Goal: Check status: Check status

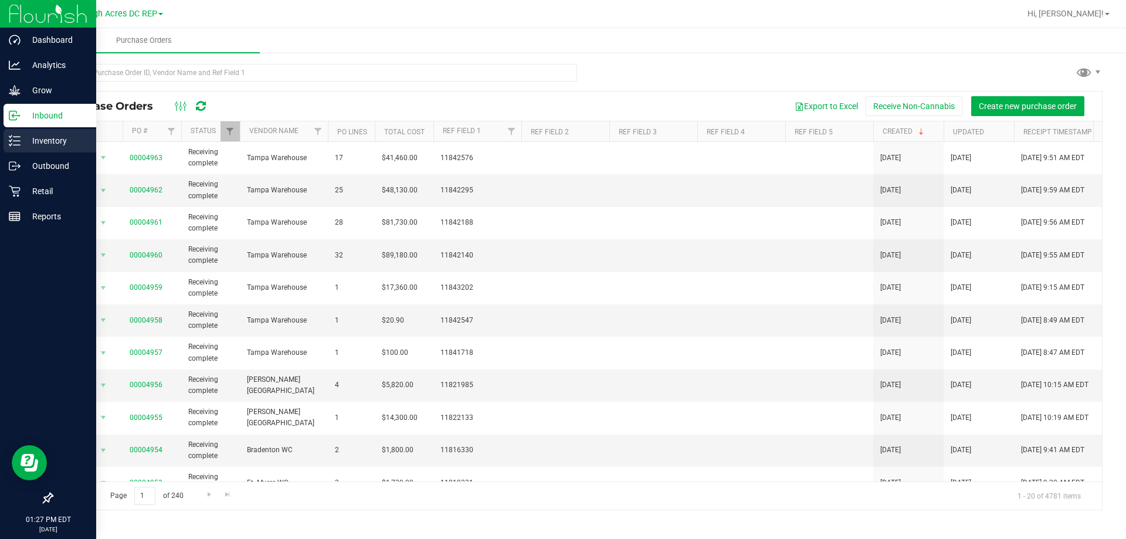
click at [47, 140] on p "Inventory" at bounding box center [56, 141] width 70 height 14
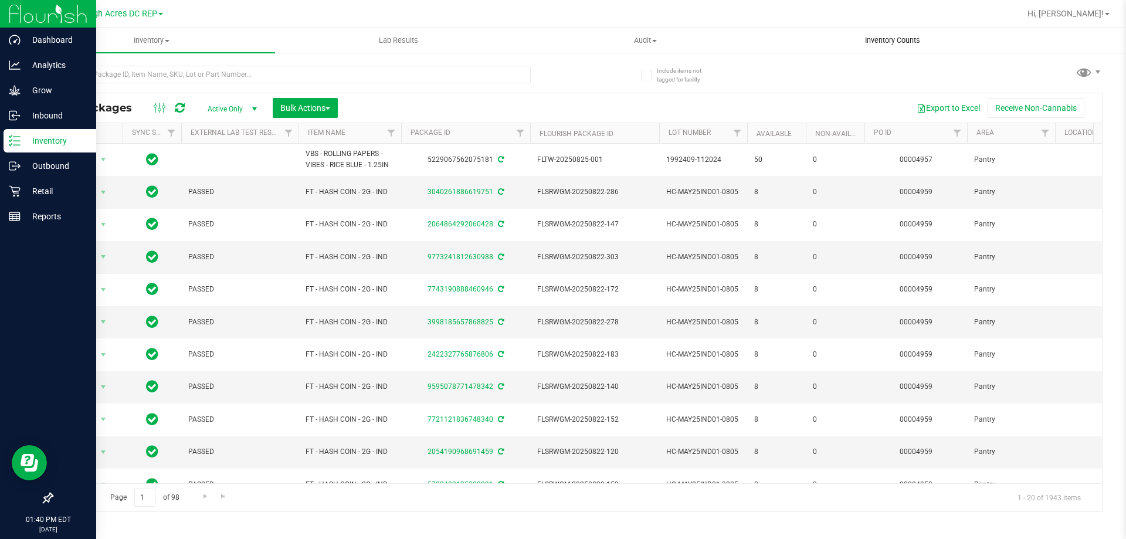
click at [922, 43] on span "Inventory Counts" at bounding box center [892, 40] width 87 height 11
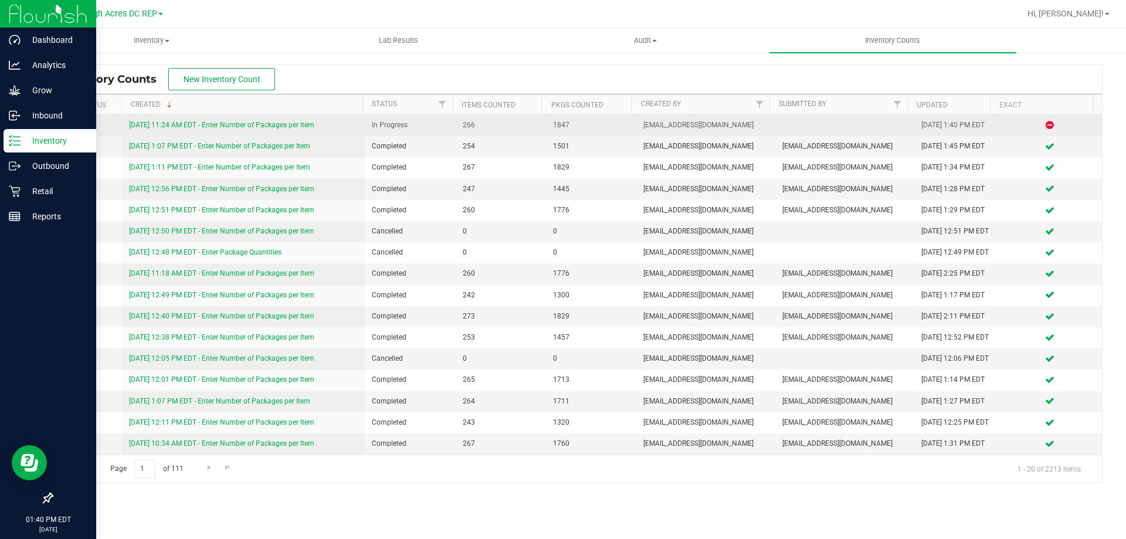
click at [226, 126] on link "[DATE] 11:24 AM EDT - Enter Number of Packages per Item" at bounding box center [221, 125] width 185 height 8
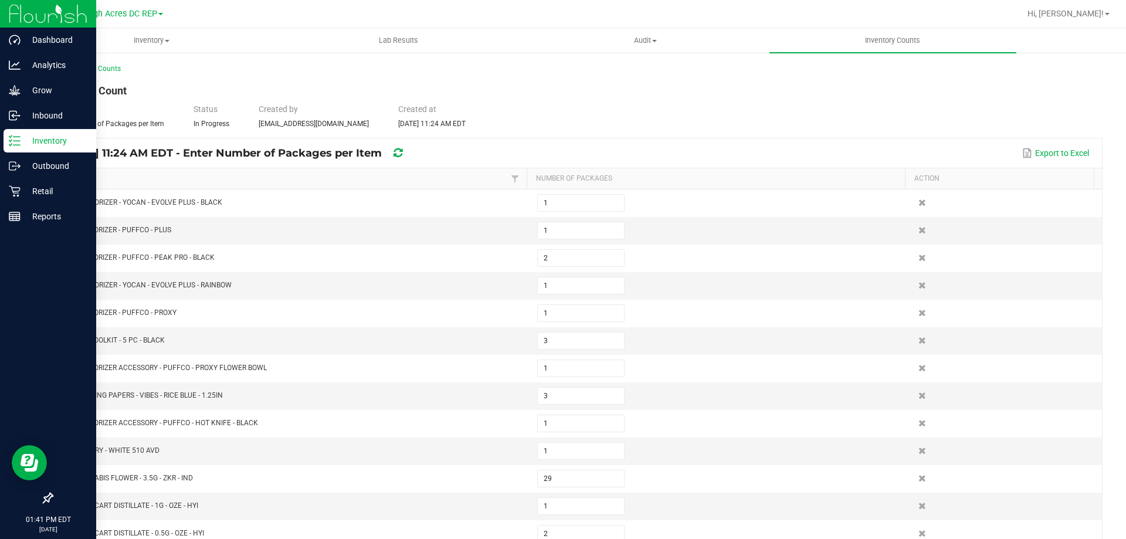
click at [42, 149] on div "Inventory" at bounding box center [50, 140] width 93 height 23
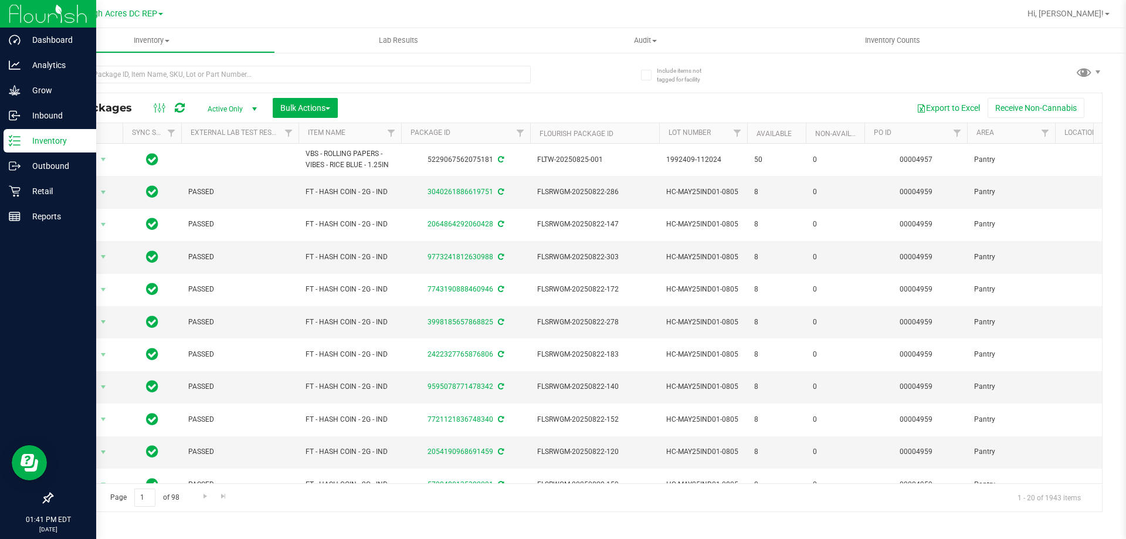
click at [48, 146] on p "Inventory" at bounding box center [56, 141] width 70 height 14
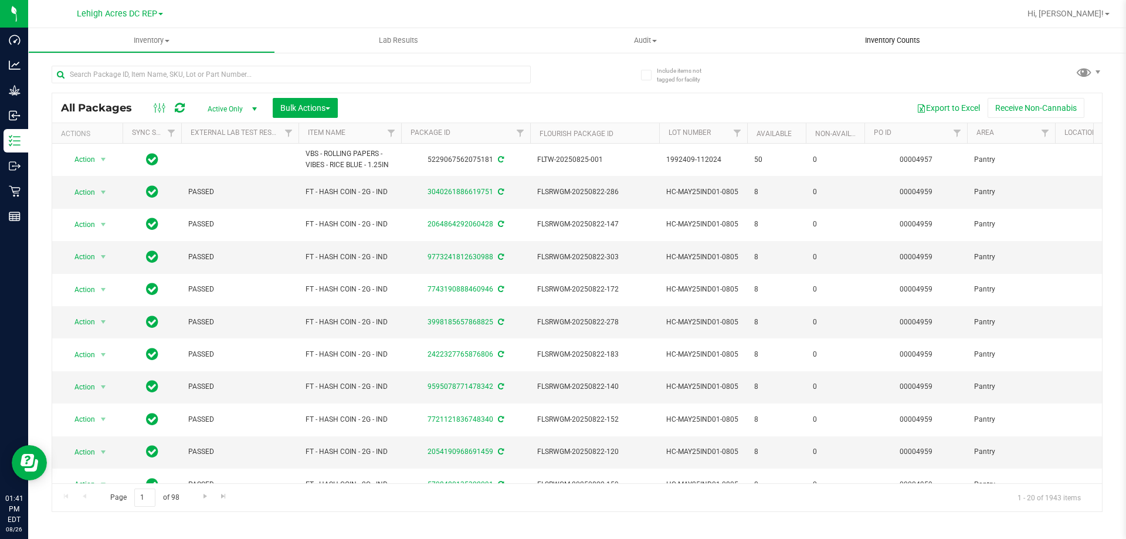
click at [872, 43] on span "Inventory Counts" at bounding box center [892, 40] width 87 height 11
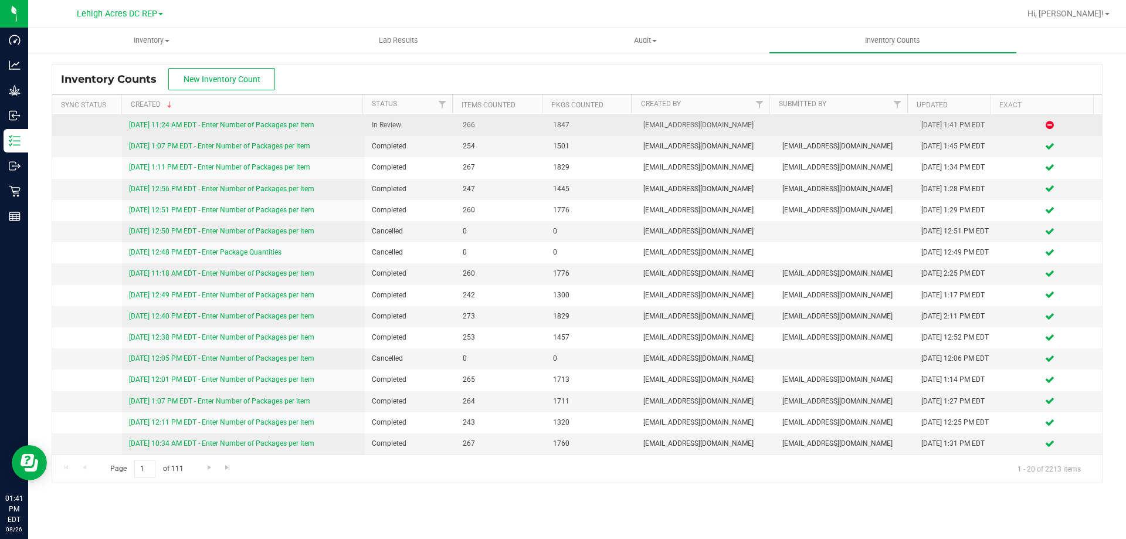
click at [178, 120] on div "[DATE] 11:24 AM EDT - Enter Number of Packages per Item" at bounding box center [243, 125] width 229 height 11
click at [179, 123] on link "[DATE] 11:24 AM EDT - Enter Number of Packages per Item" at bounding box center [221, 125] width 185 height 8
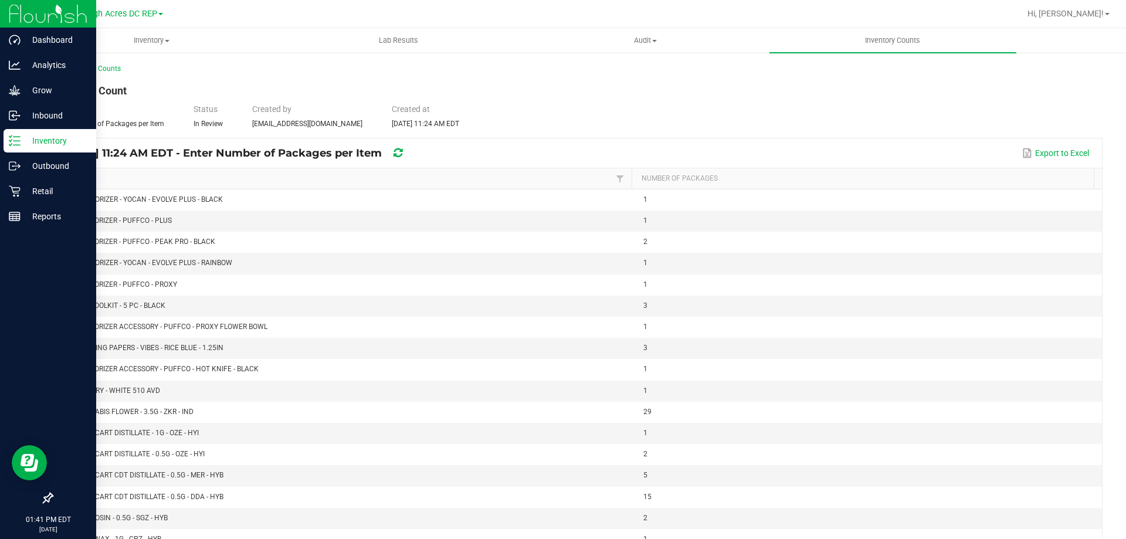
click at [45, 146] on p "Inventory" at bounding box center [56, 141] width 70 height 14
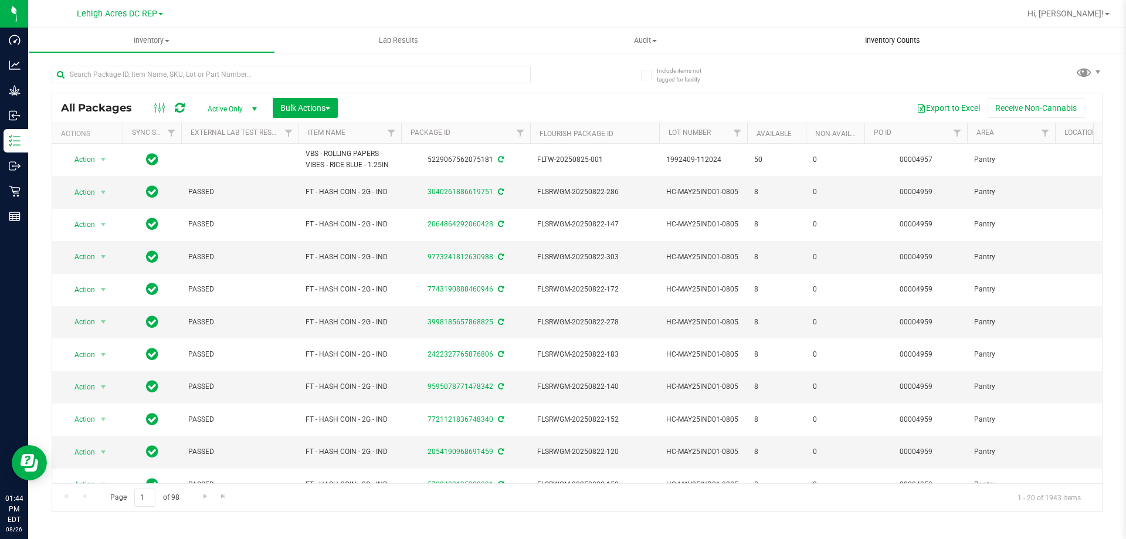
click at [882, 46] on uib-tab-heading "Inventory Counts" at bounding box center [892, 40] width 247 height 25
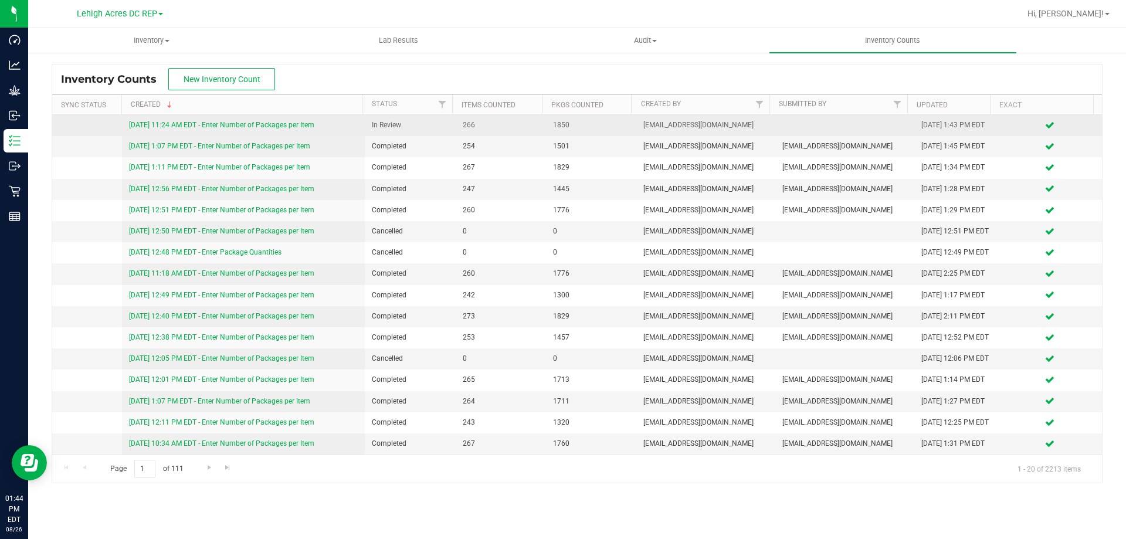
click at [254, 123] on link "[DATE] 11:24 AM EDT - Enter Number of Packages per Item" at bounding box center [221, 125] width 185 height 8
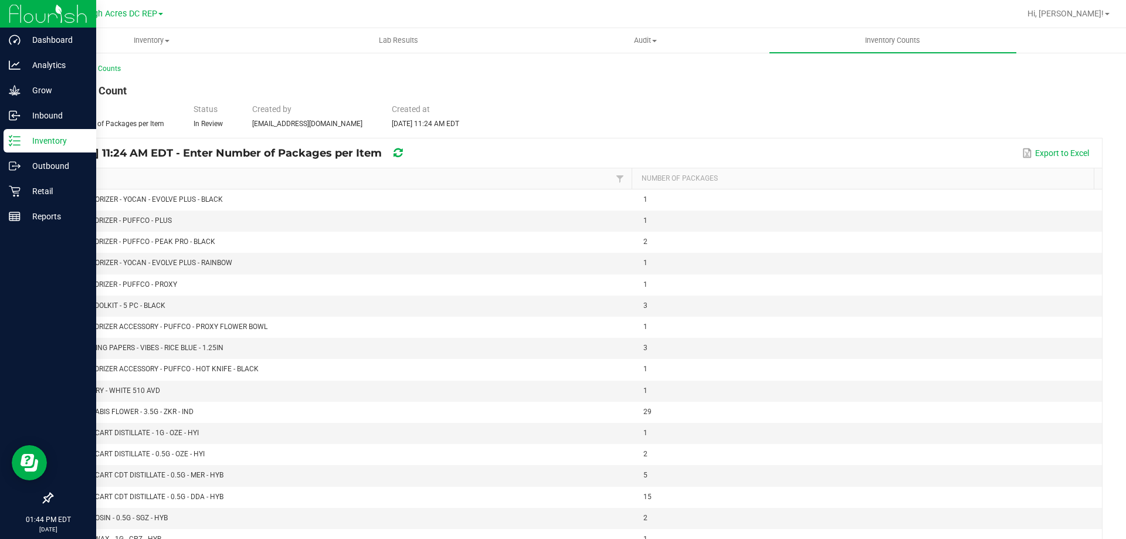
click at [28, 141] on p "Inventory" at bounding box center [56, 141] width 70 height 14
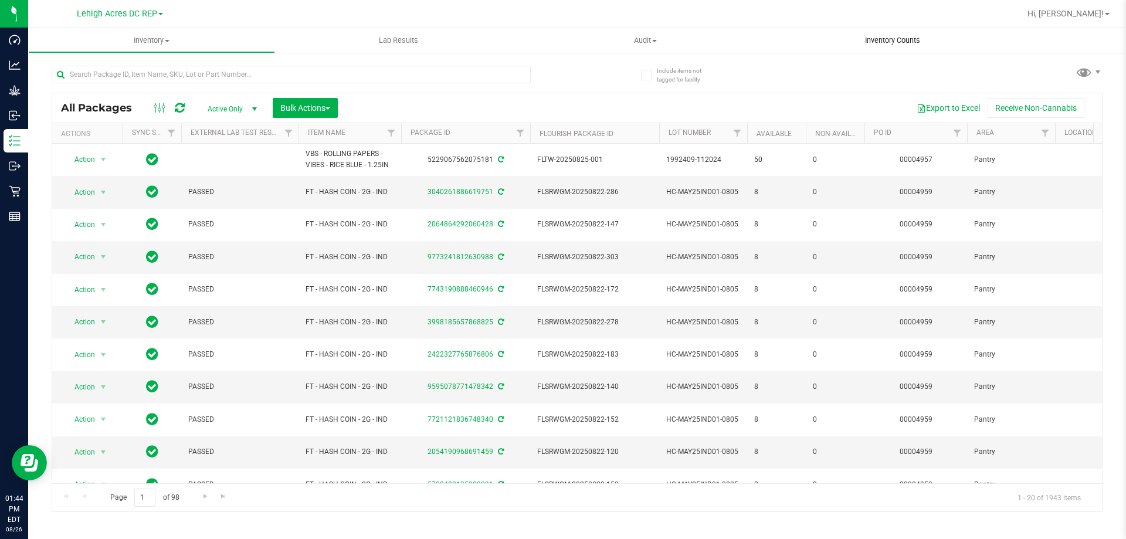
click at [892, 42] on span "Inventory Counts" at bounding box center [892, 40] width 87 height 11
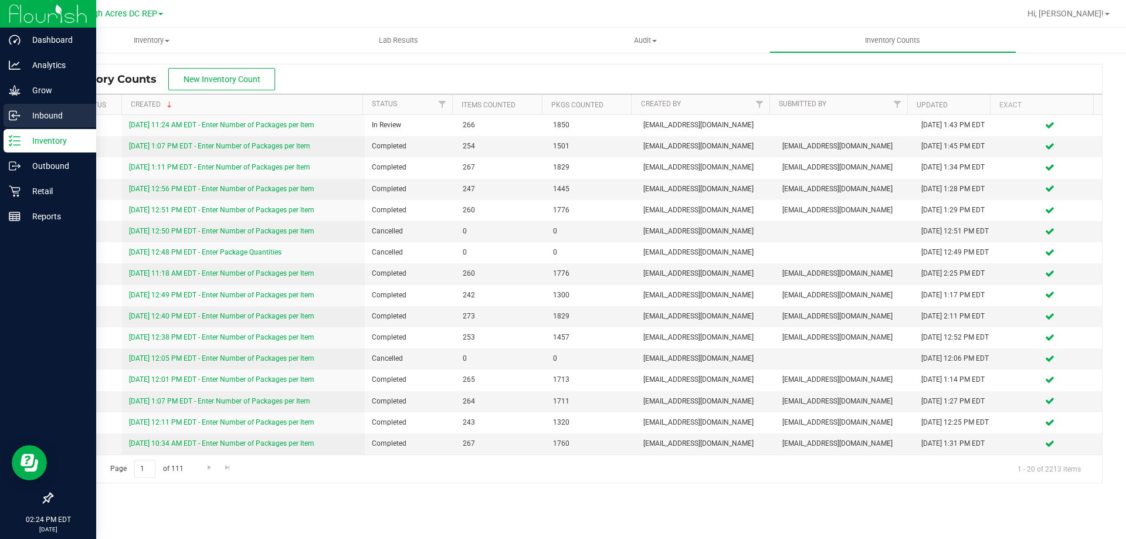
click at [36, 110] on p "Inbound" at bounding box center [56, 115] width 70 height 14
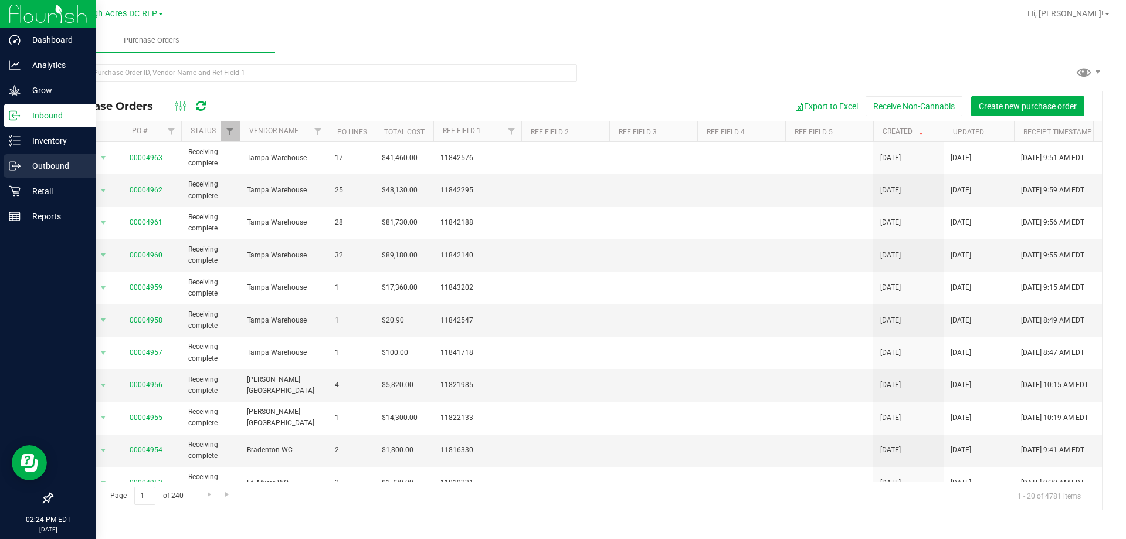
click at [49, 162] on p "Outbound" at bounding box center [56, 166] width 70 height 14
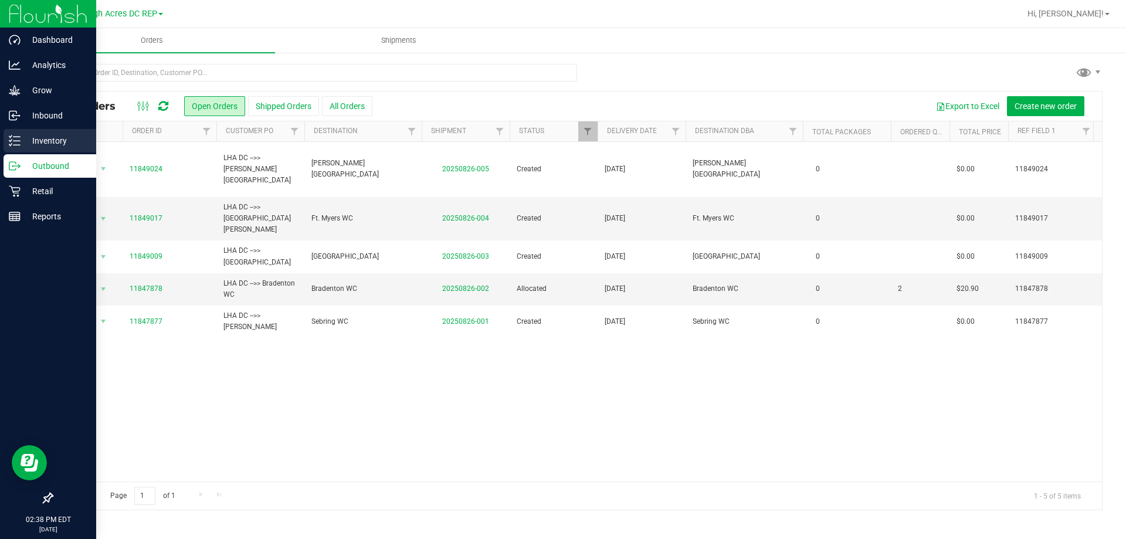
click at [46, 138] on p "Inventory" at bounding box center [56, 141] width 70 height 14
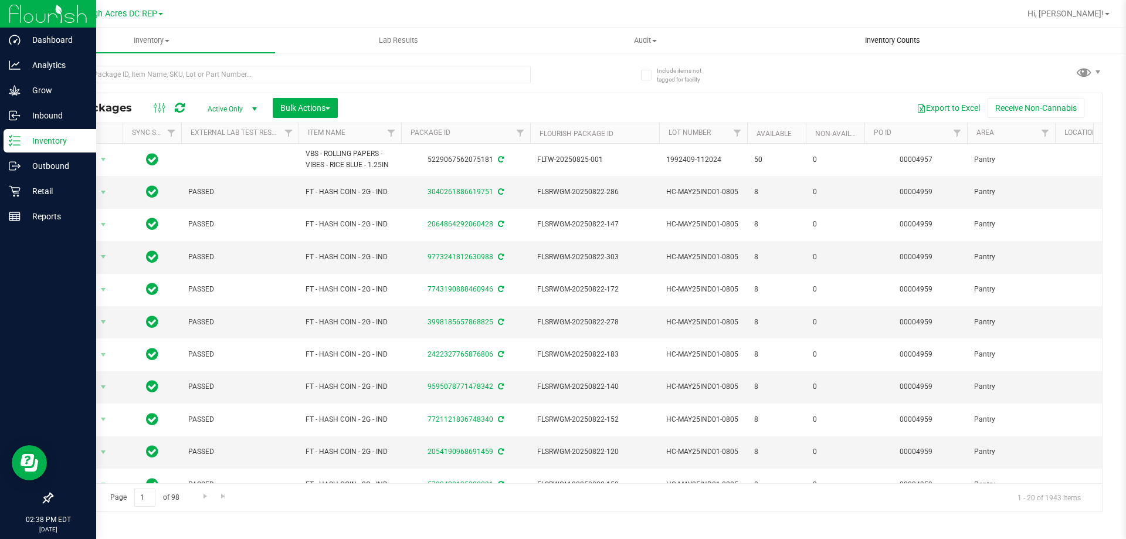
click at [894, 43] on span "Inventory Counts" at bounding box center [892, 40] width 87 height 11
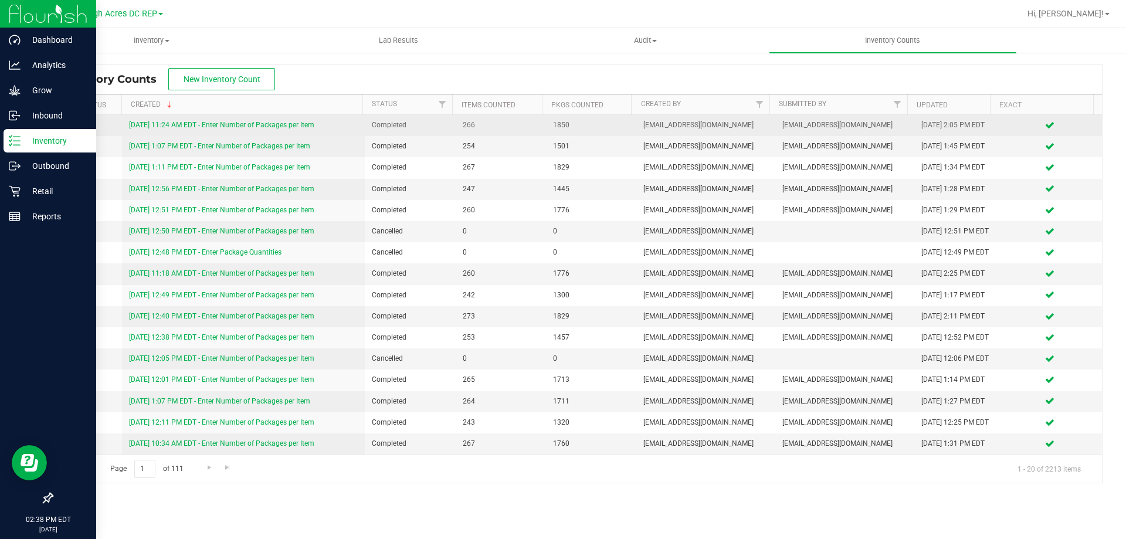
click at [284, 125] on link "[DATE] 11:24 AM EDT - Enter Number of Packages per Item" at bounding box center [221, 125] width 185 height 8
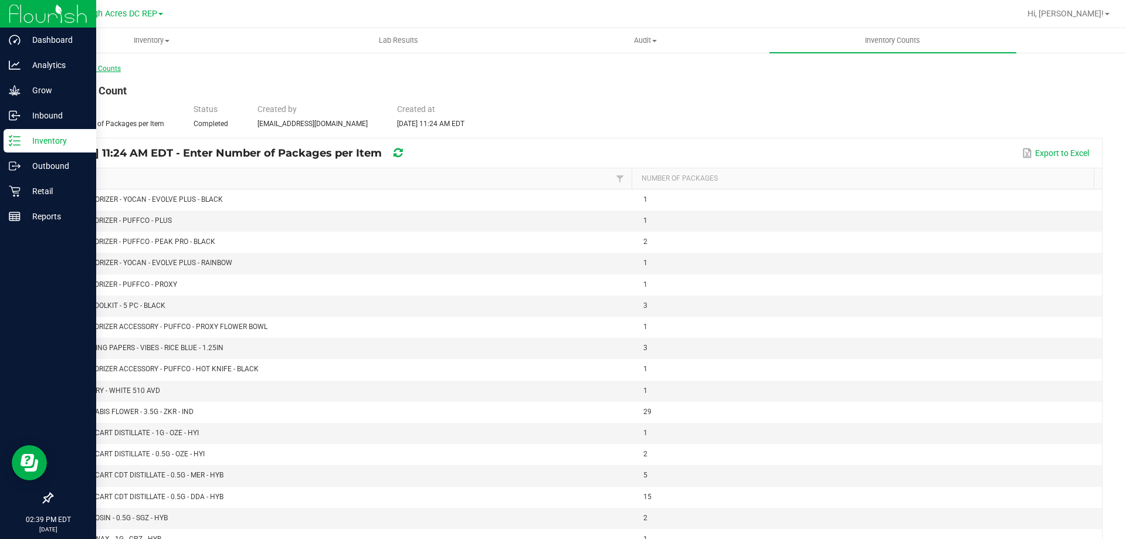
click at [82, 72] on link "< All Inventory Counts" at bounding box center [86, 68] width 69 height 8
